Goal: Transaction & Acquisition: Purchase product/service

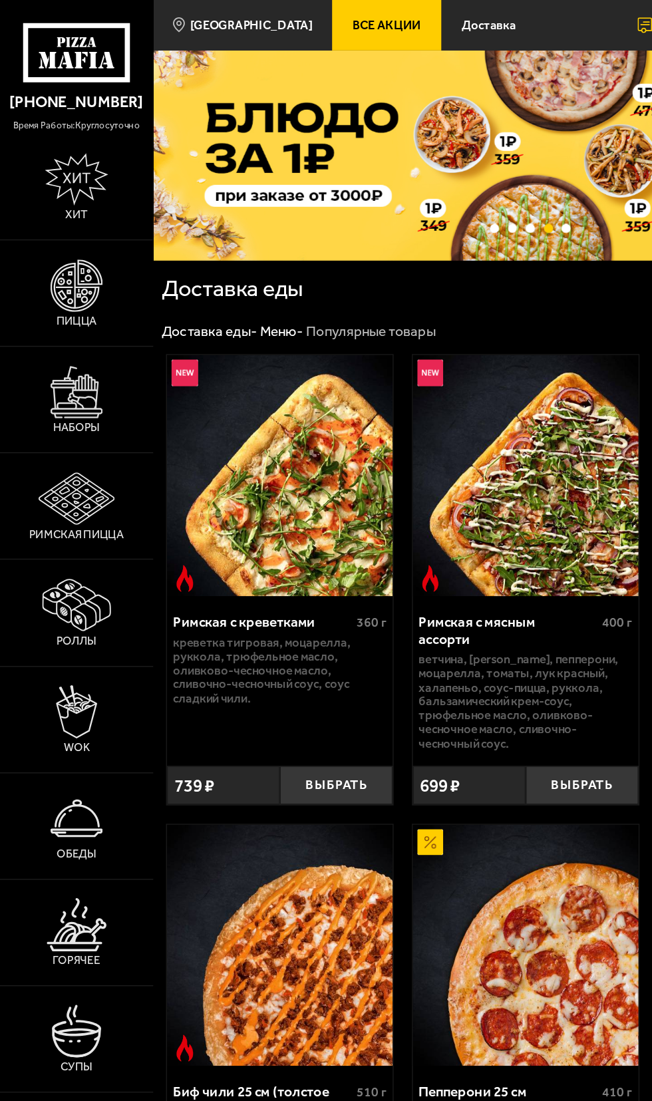
click at [56, 226] on img at bounding box center [56, 207] width 39 height 39
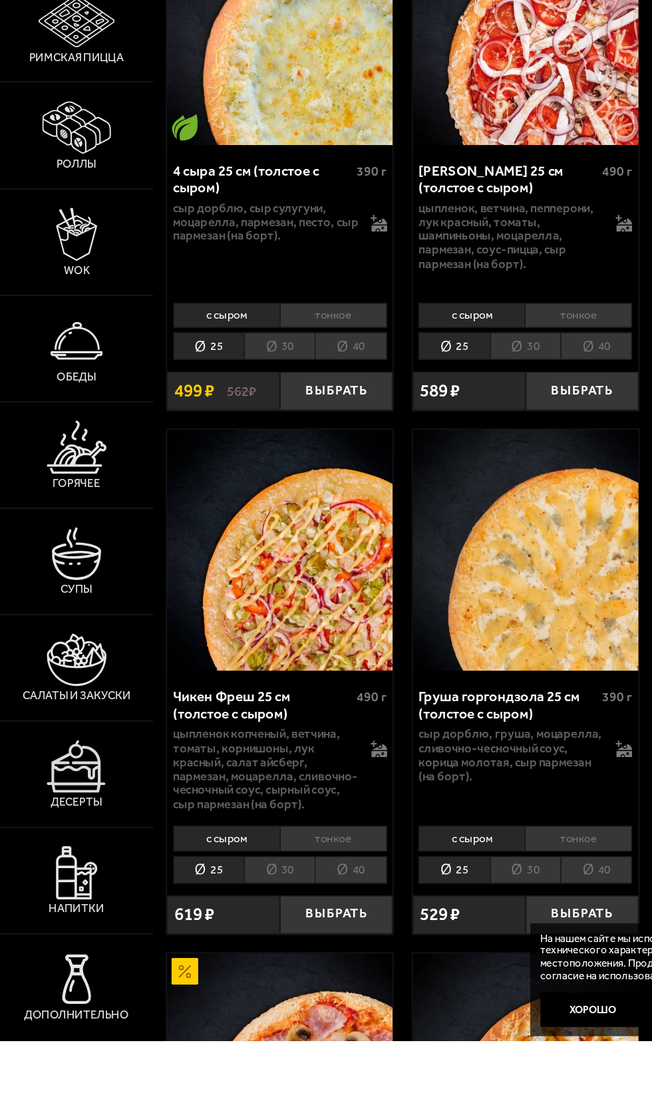
scroll to position [202, 0]
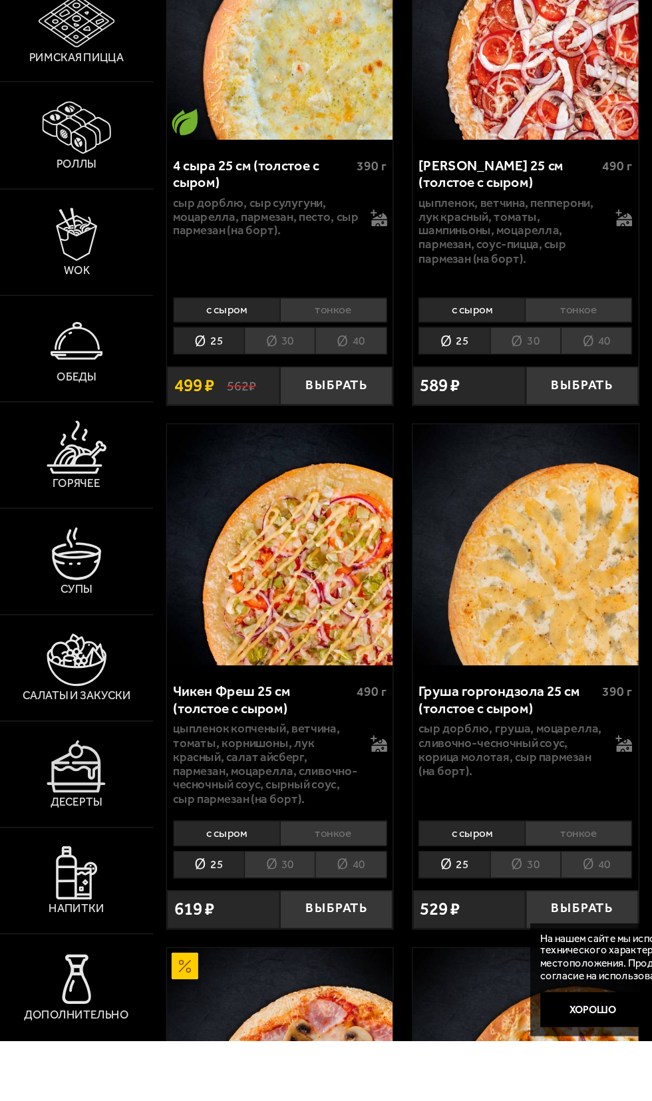
click at [248, 973] on li "40" at bounding box center [254, 974] width 52 height 20
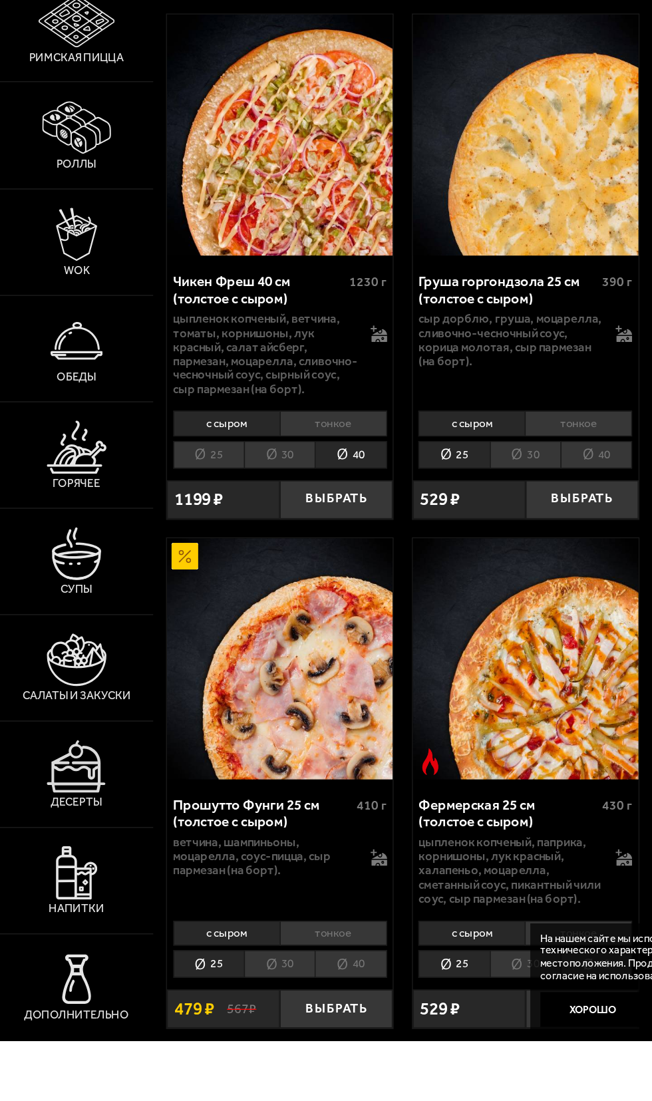
scroll to position [502, 0]
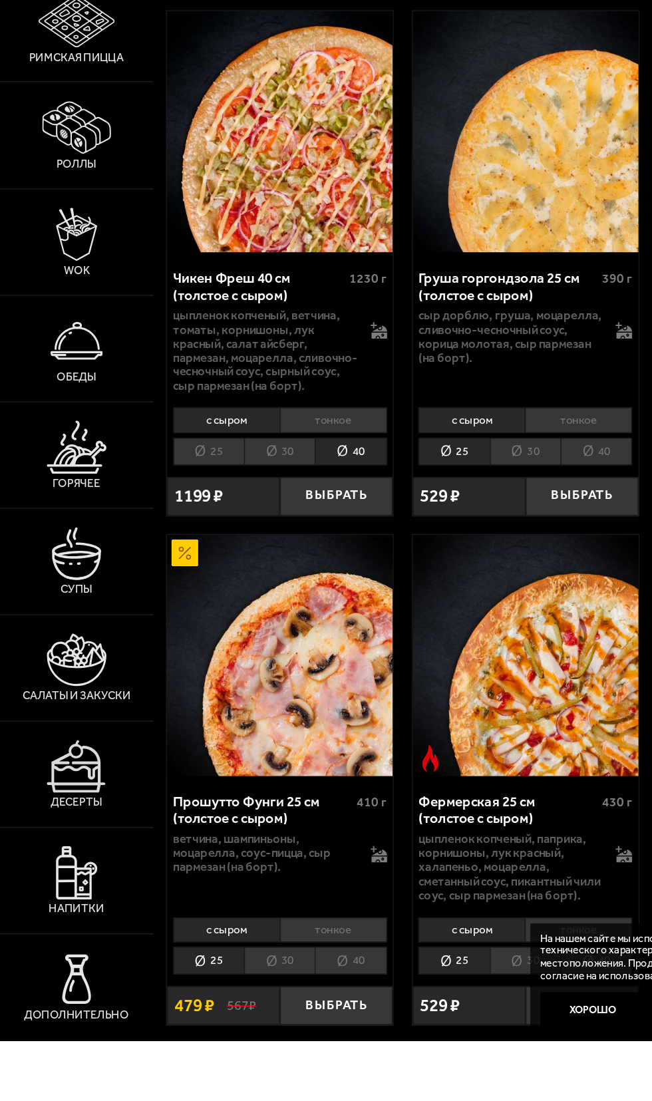
click at [386, 1046] on li "30" at bounding box center [380, 1043] width 51 height 20
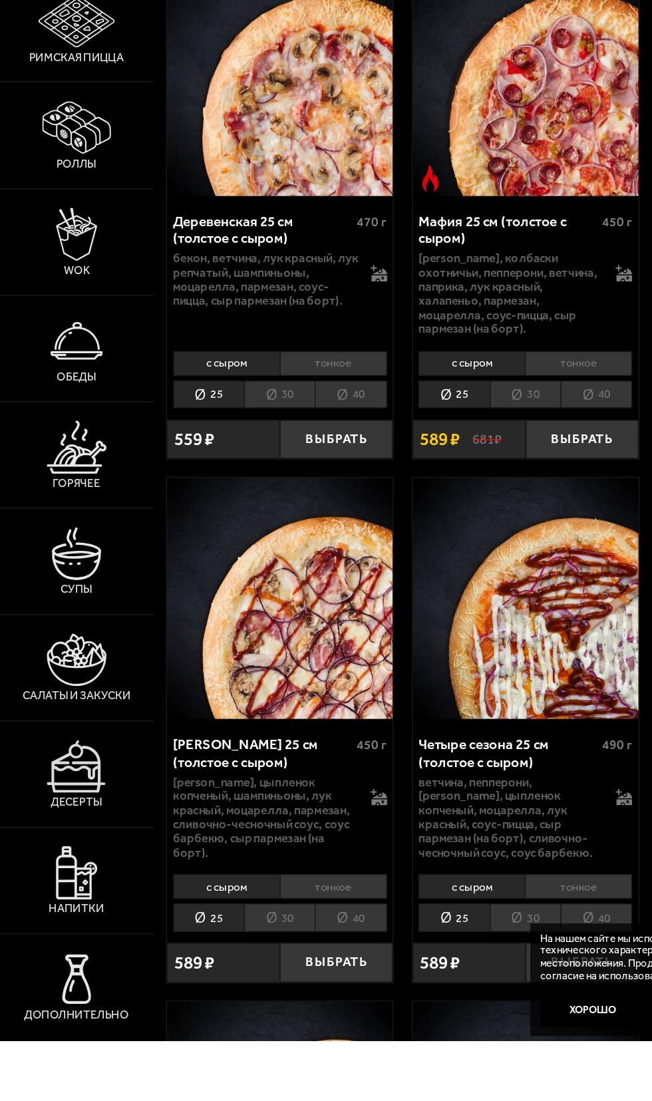
scroll to position [1668, 0]
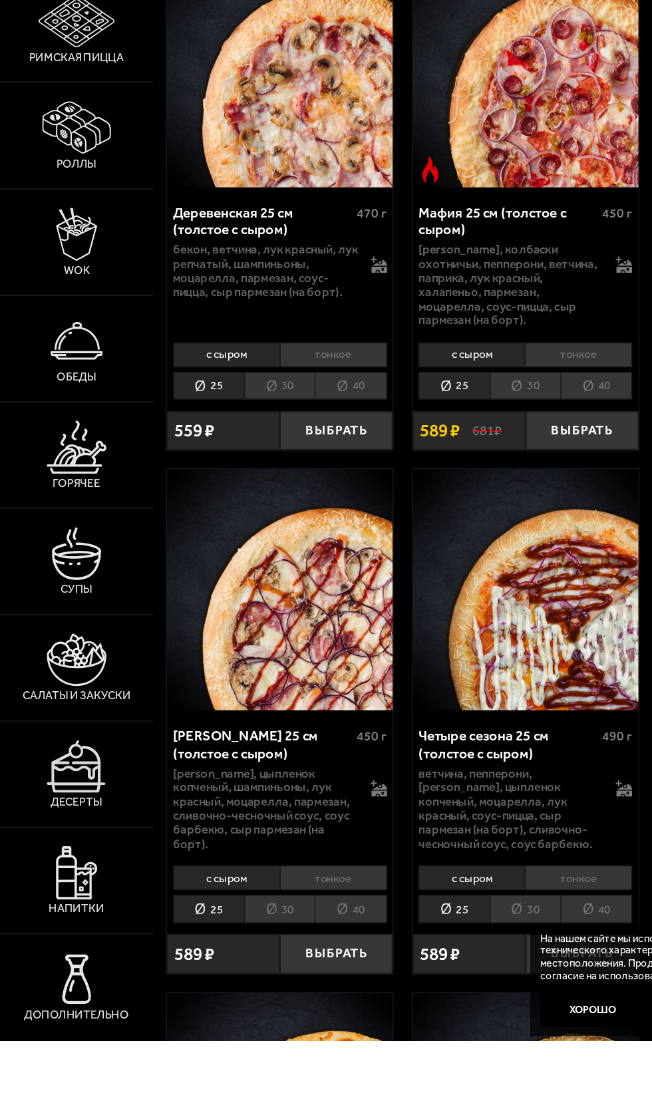
click at [392, 645] on button "Выбрать" at bounding box center [422, 659] width 82 height 28
click at [371, 616] on li "30" at bounding box center [380, 626] width 51 height 20
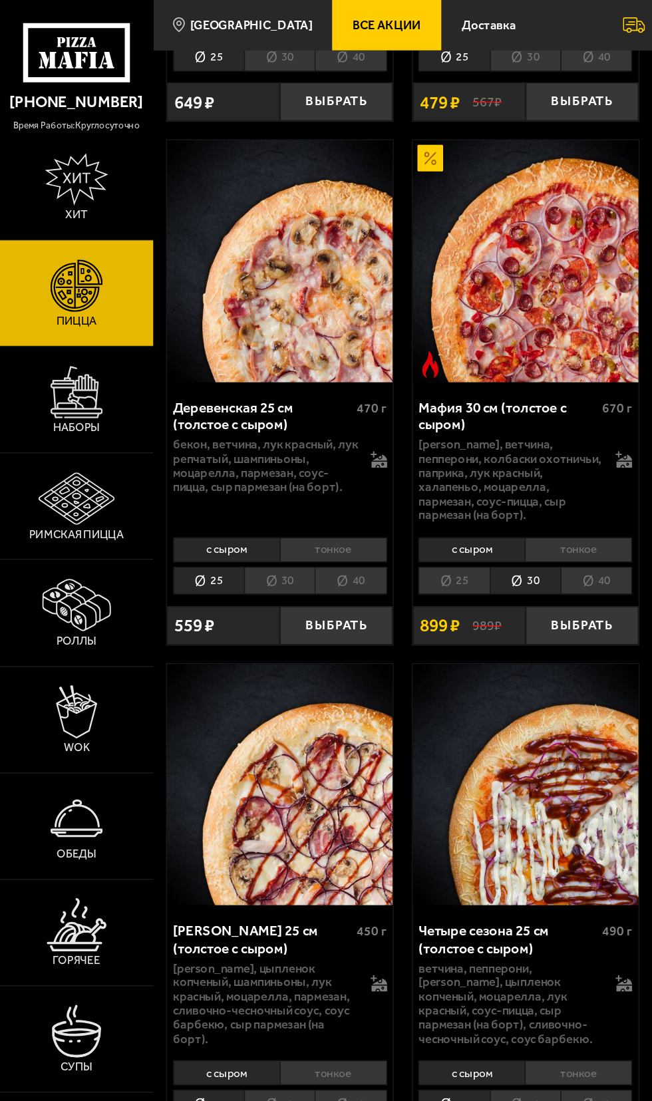
scroll to position [1872, 0]
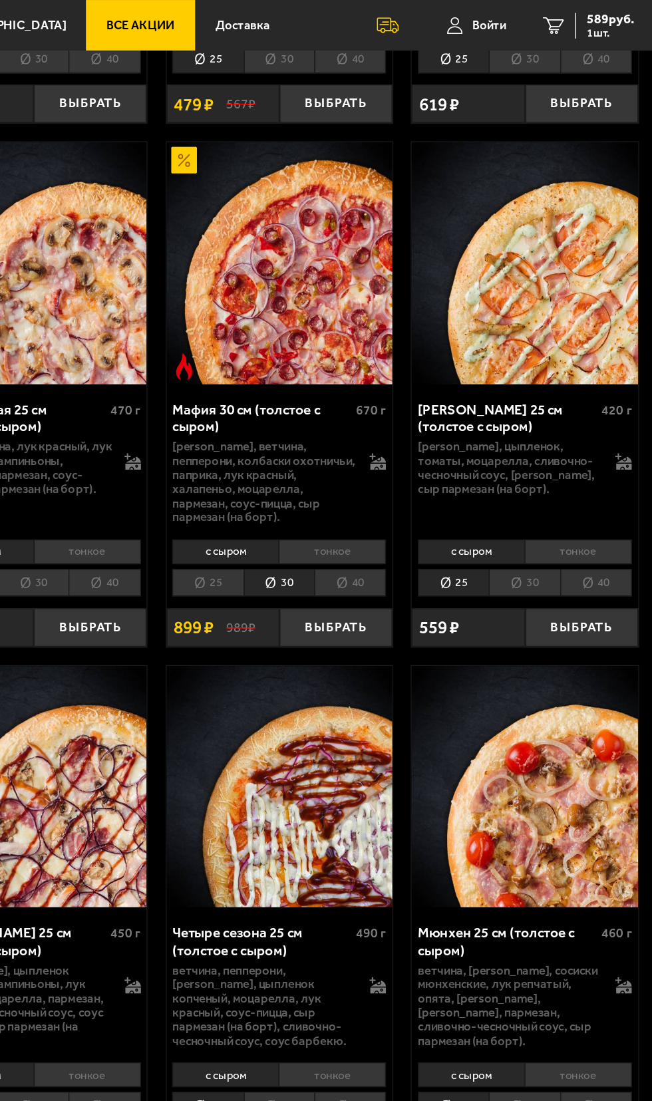
click at [565, 413] on li "30" at bounding box center [558, 423] width 51 height 20
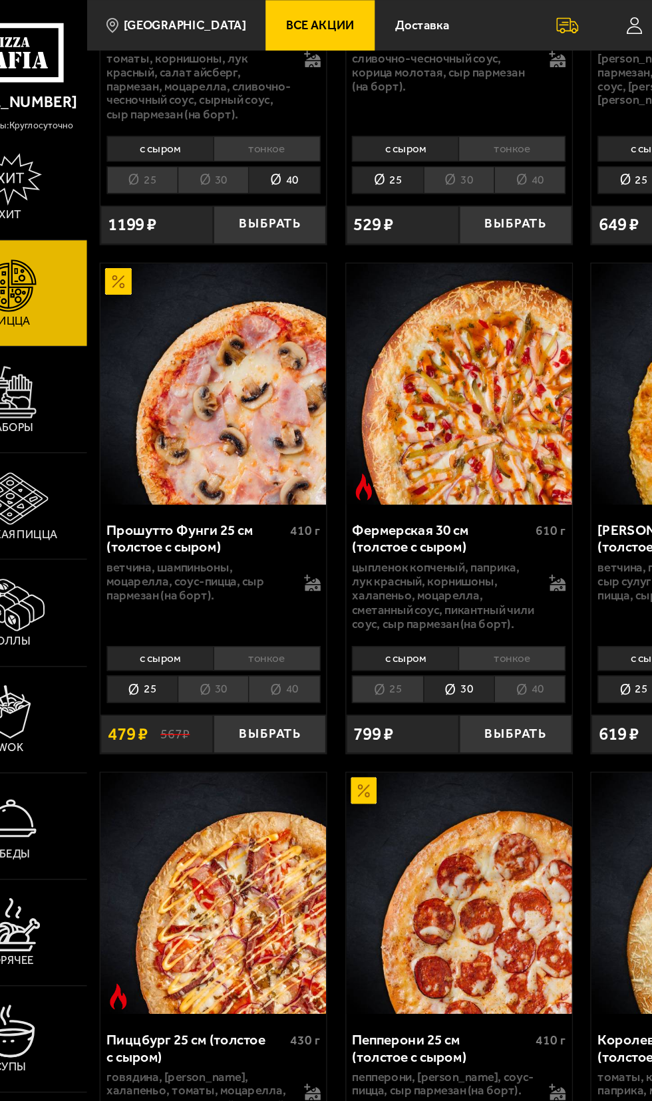
scroll to position [1008, 0]
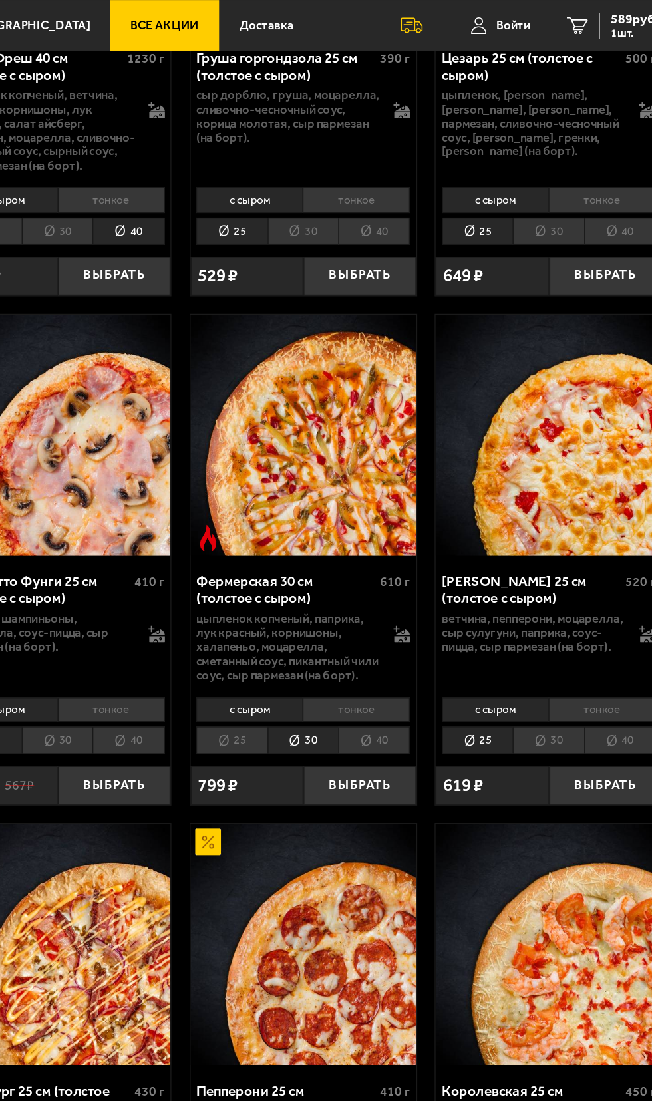
click at [423, 573] on button "Выбрать" at bounding box center [422, 570] width 82 height 28
click at [620, 17] on span "1388 руб." at bounding box center [619, 13] width 40 height 9
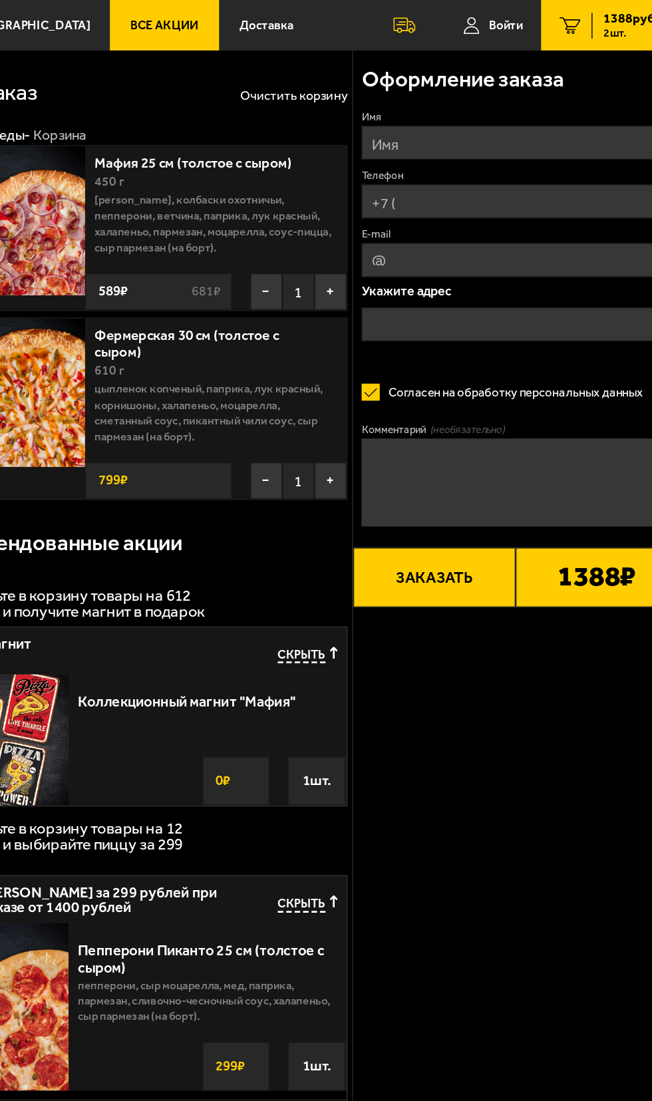
type input "[STREET_ADDRESS]"
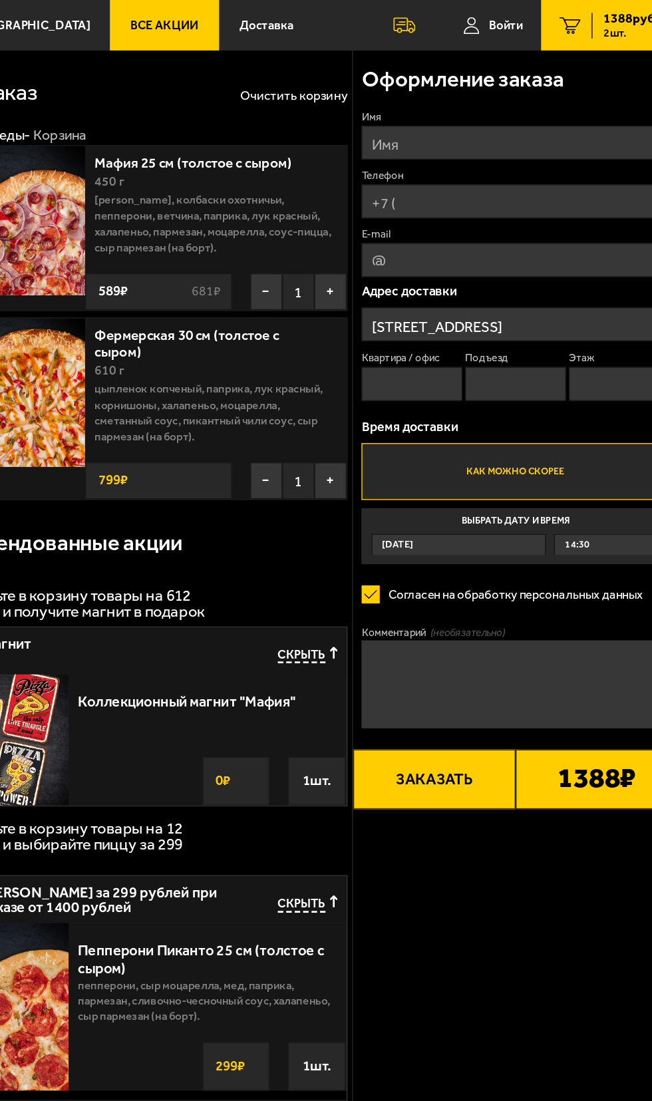
click at [354, 211] on button "−" at bounding box center [354, 211] width 23 height 27
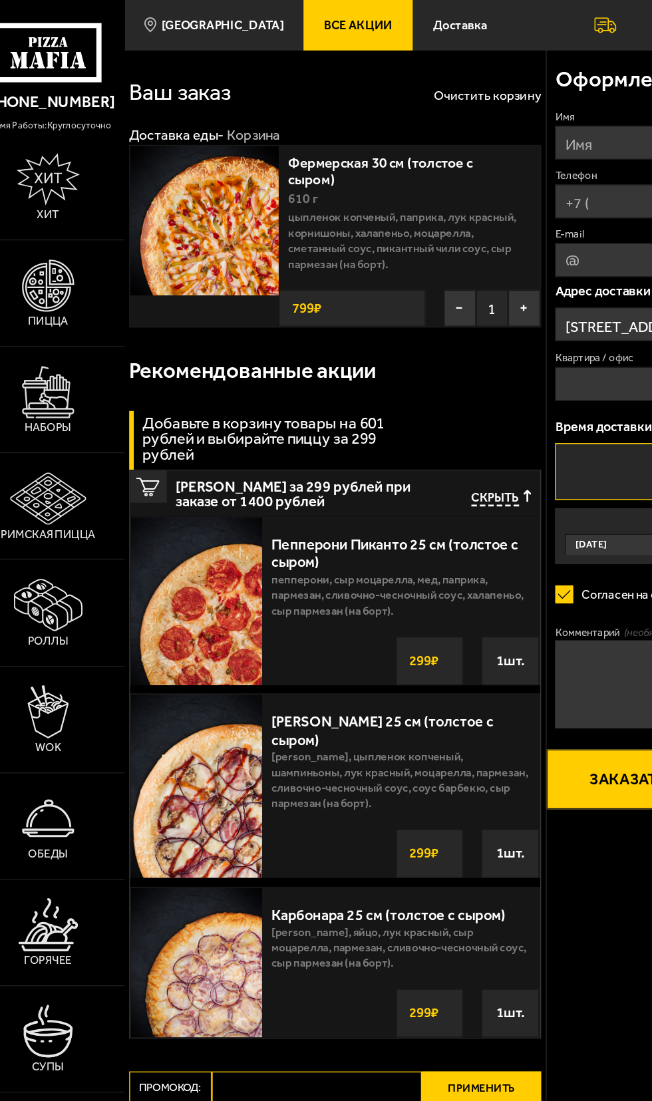
click at [264, 22] on span "Все Акции" at bounding box center [281, 18] width 50 height 9
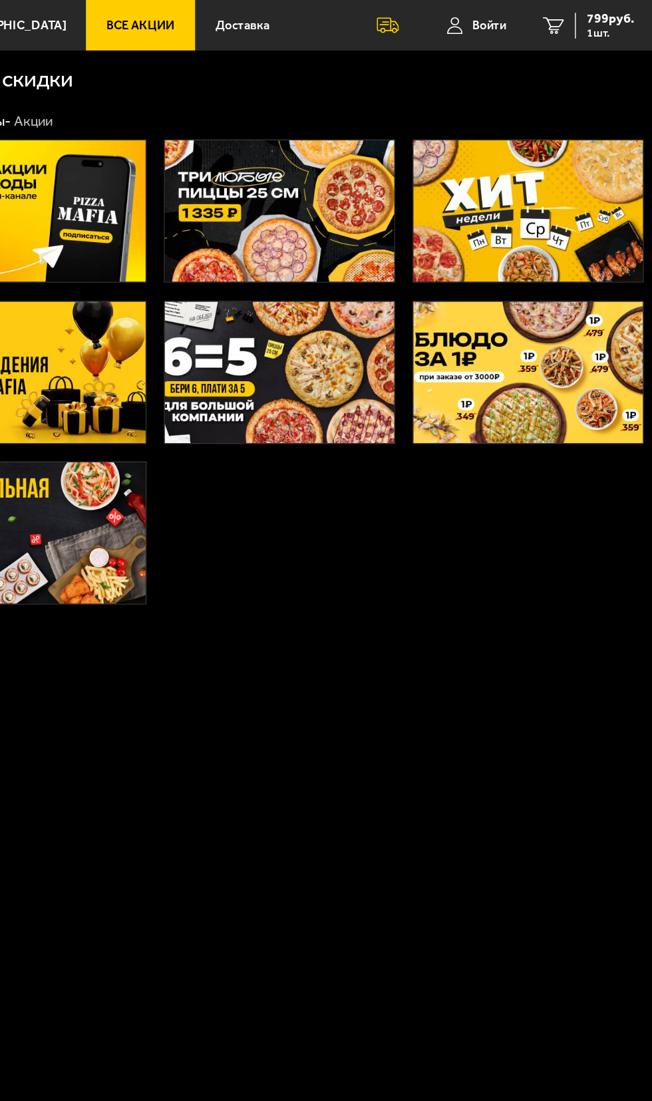
click at [587, 150] on img at bounding box center [561, 153] width 166 height 102
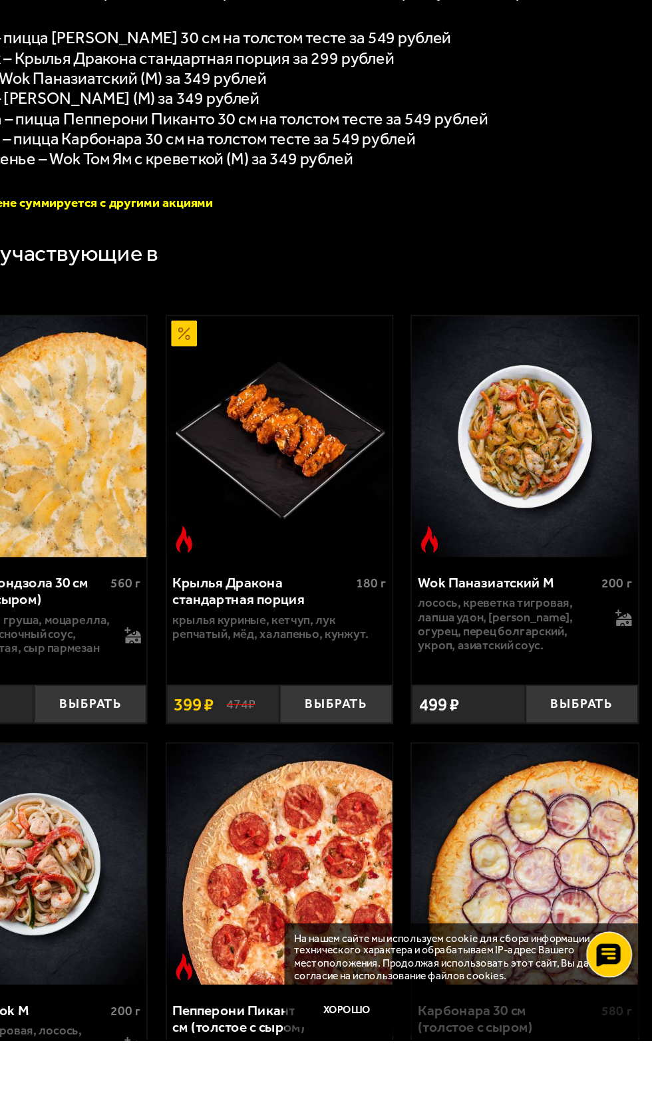
scroll to position [23, 0]
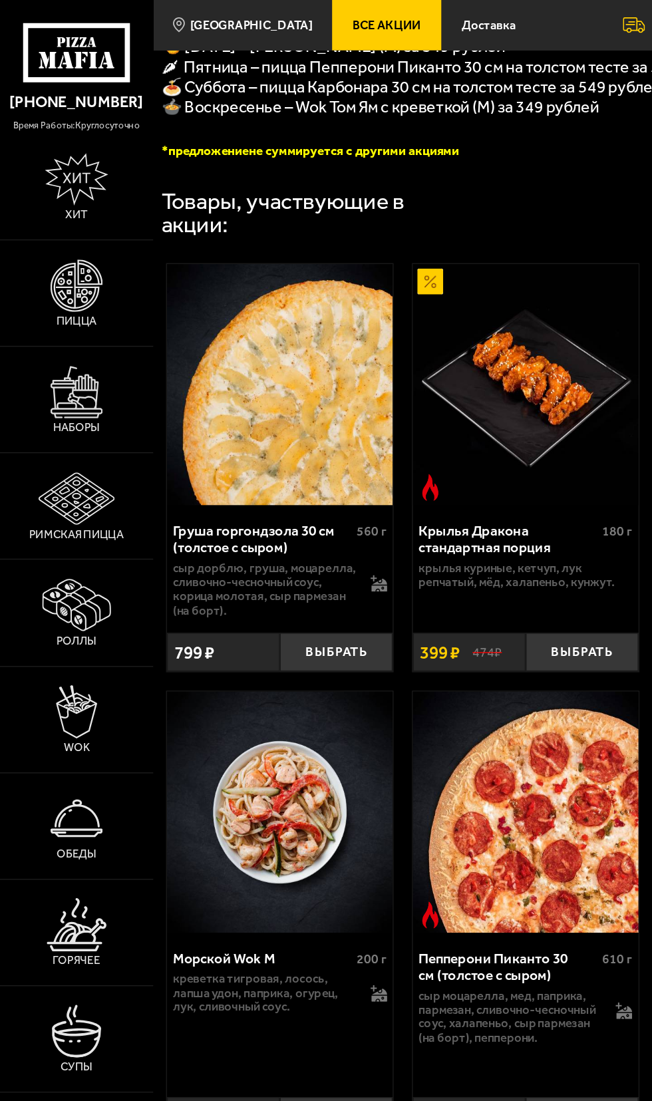
scroll to position [399, 0]
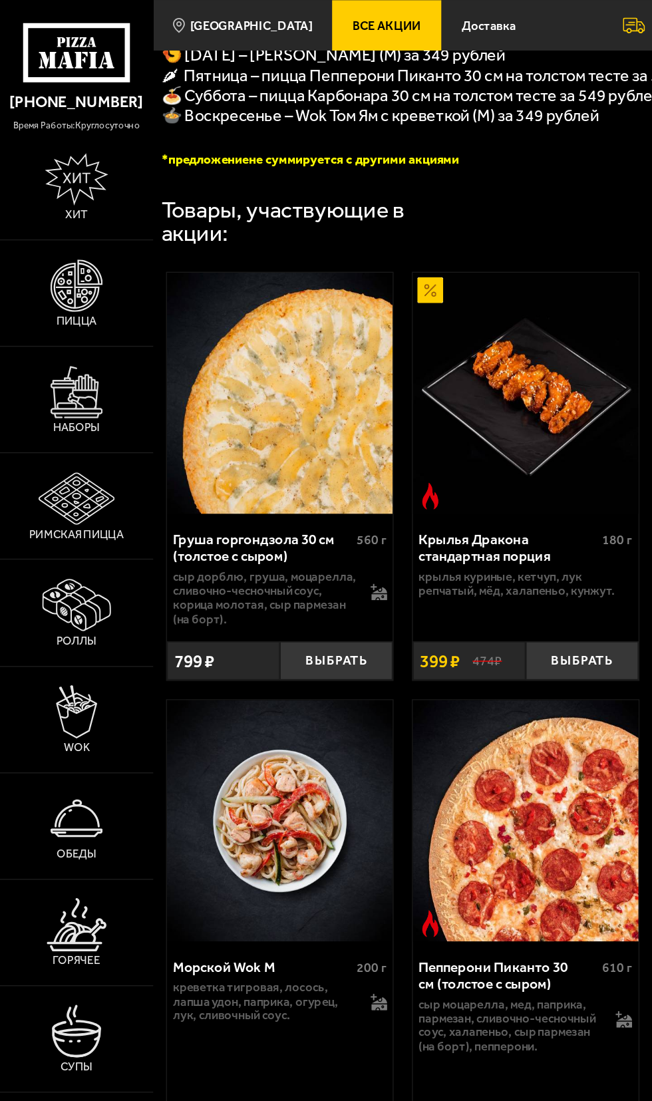
click at [346, 30] on link "Доставка" at bounding box center [354, 18] width 69 height 37
